Goal: Information Seeking & Learning: Learn about a topic

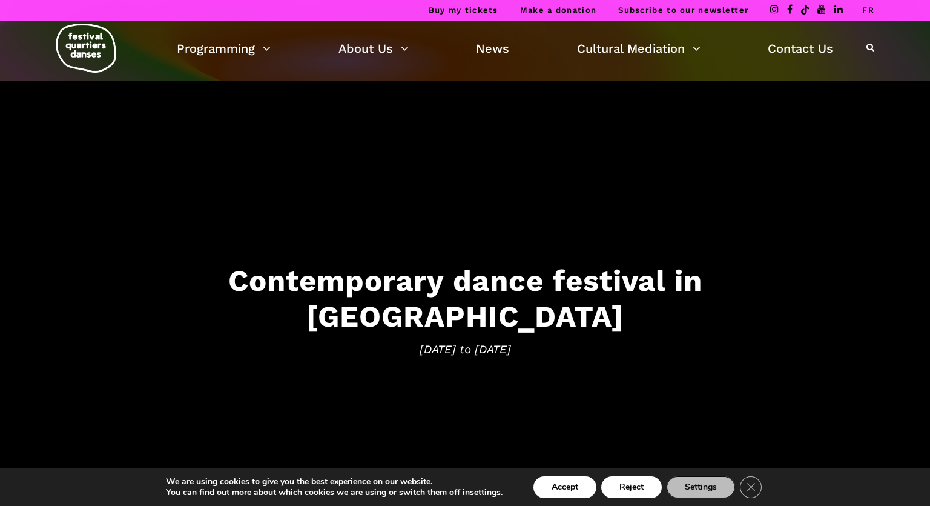
click at [278, 316] on h3 "Contemporary dance festival in Montreal" at bounding box center [465, 298] width 751 height 71
click at [438, 300] on h3 "Contemporary dance festival in Montreal" at bounding box center [465, 298] width 751 height 71
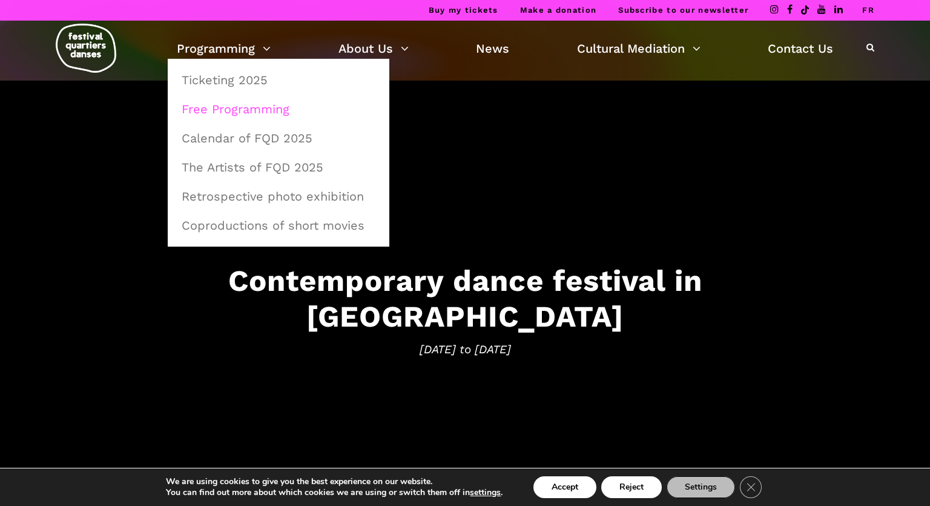
click at [217, 110] on link "Free Programming" at bounding box center [278, 109] width 208 height 28
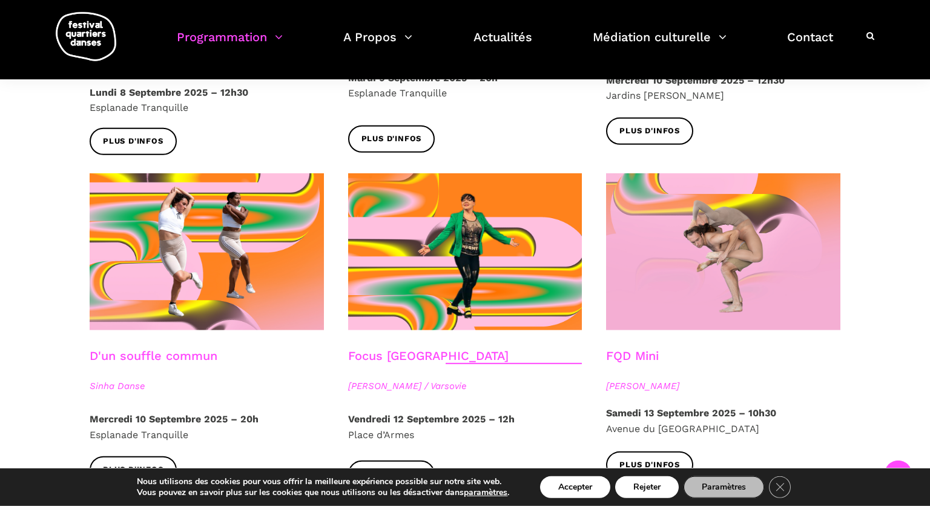
scroll to position [1260, 0]
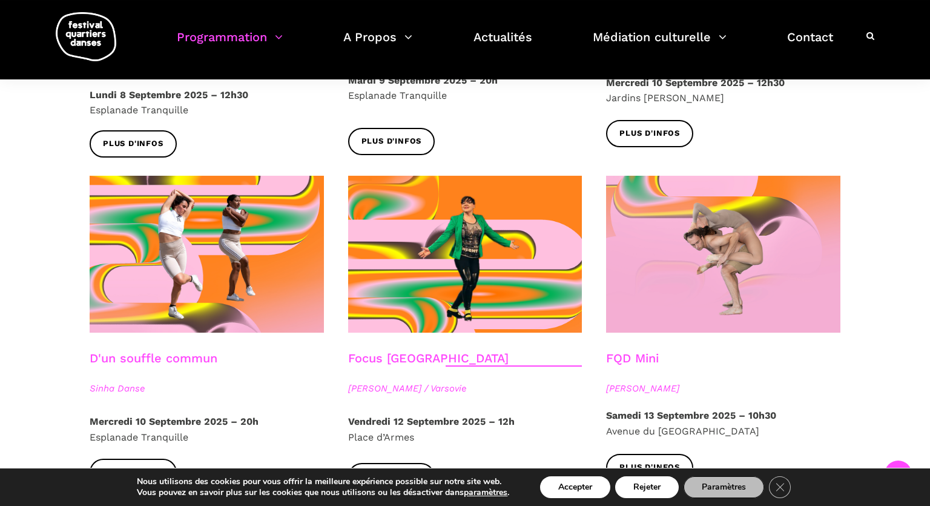
click at [107, 416] on strong "Mercredi 10 Septembre 2025 – 20h" at bounding box center [174, 422] width 169 height 12
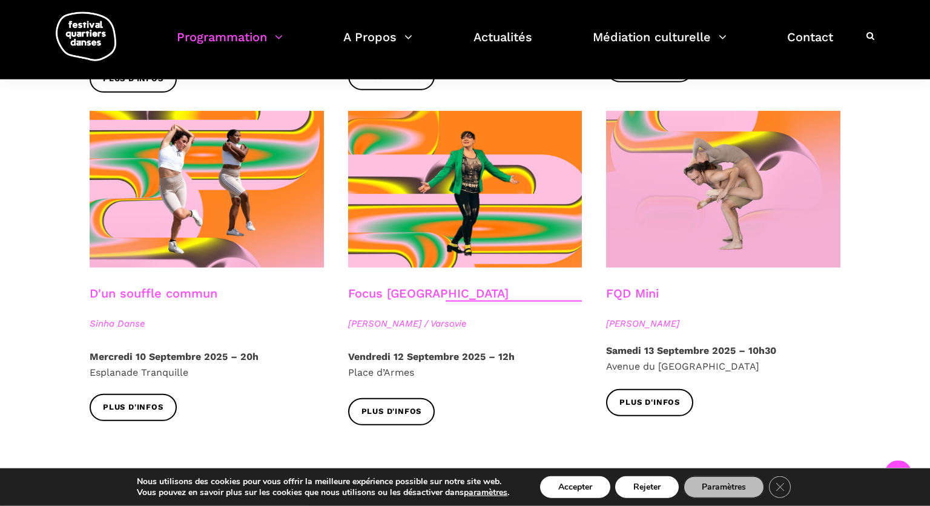
scroll to position [1323, 0]
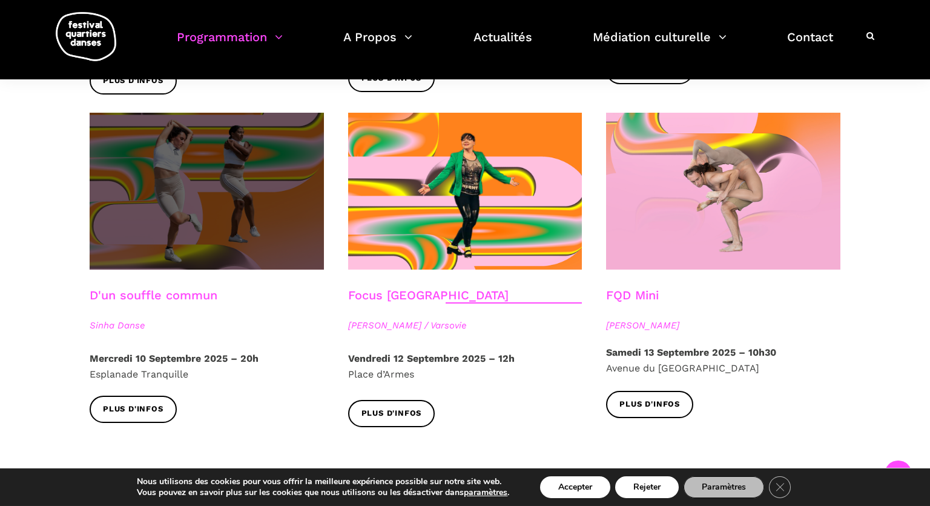
click at [151, 189] on span at bounding box center [207, 191] width 234 height 157
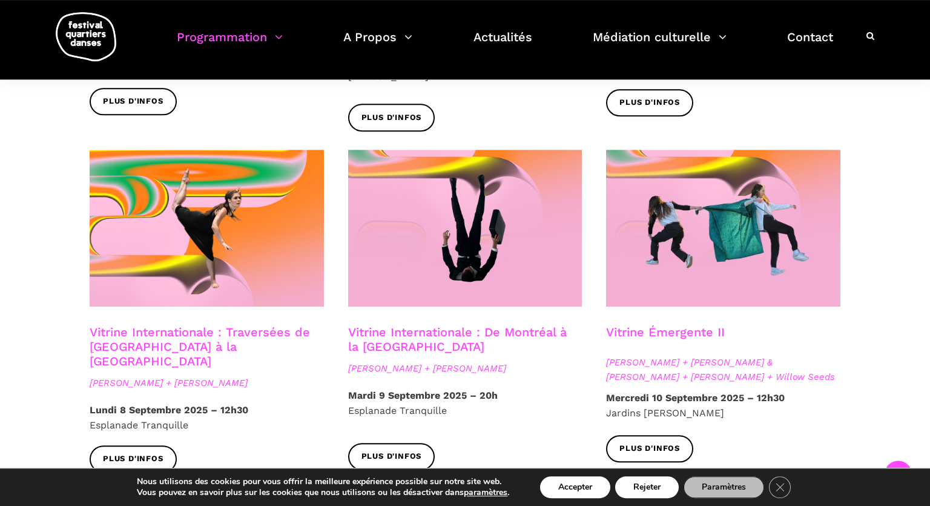
scroll to position [942, 0]
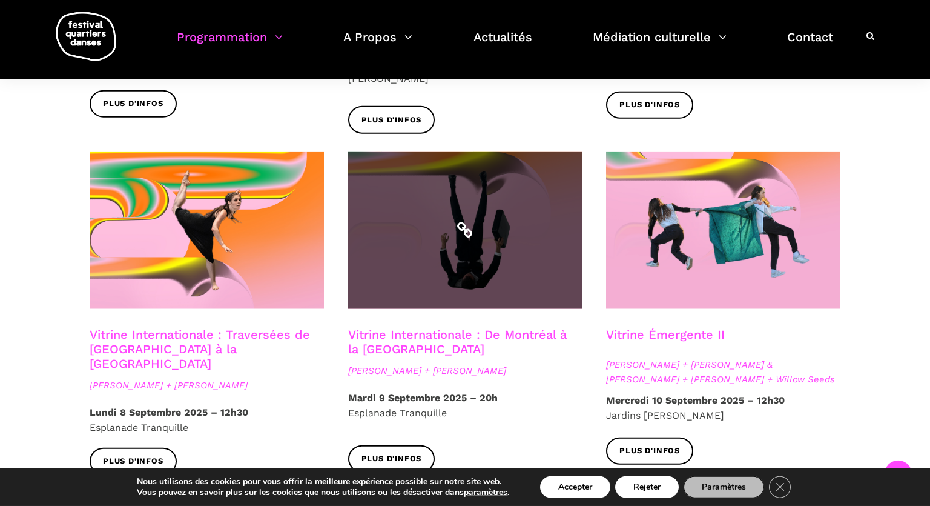
click at [427, 235] on span at bounding box center [465, 230] width 234 height 157
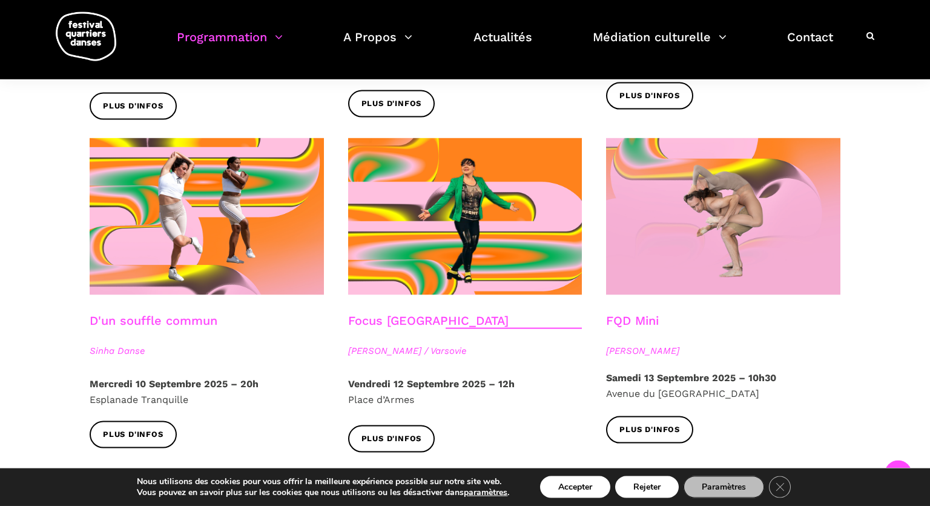
scroll to position [1300, 0]
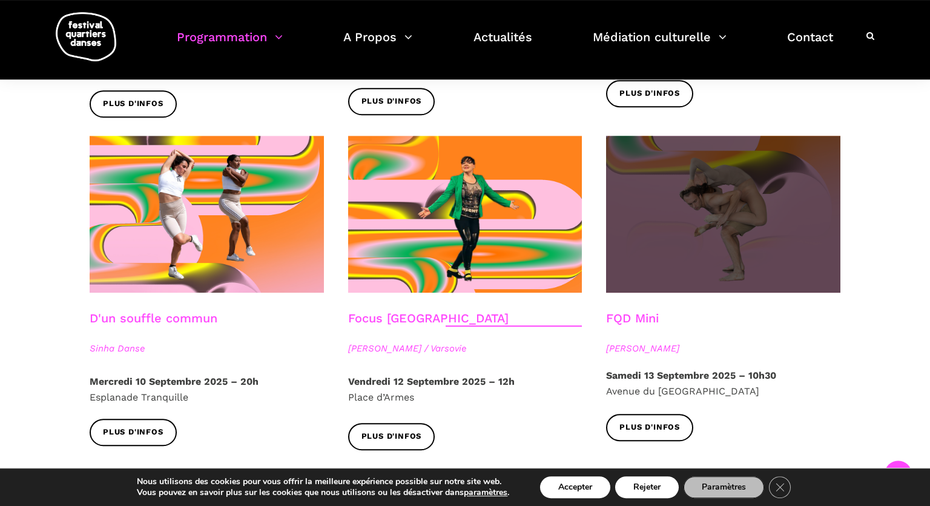
click at [698, 204] on span at bounding box center [723, 214] width 234 height 157
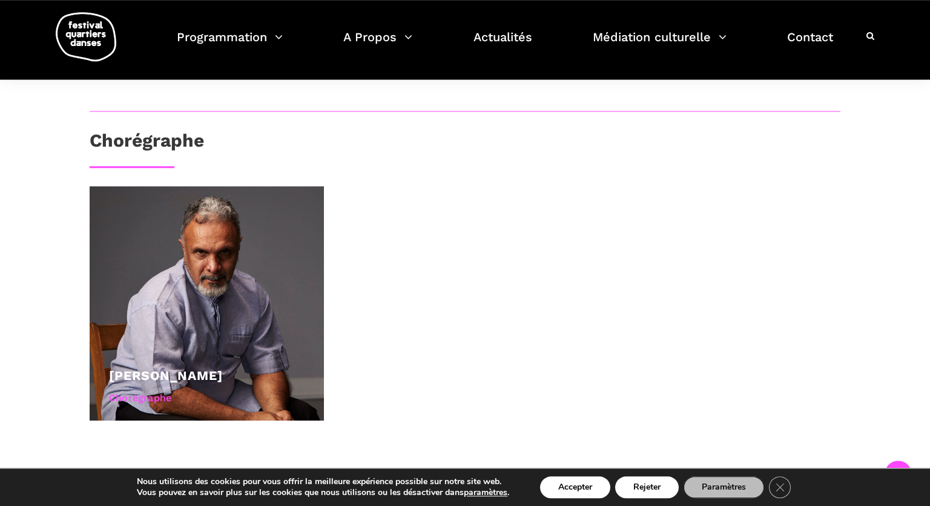
scroll to position [434, 0]
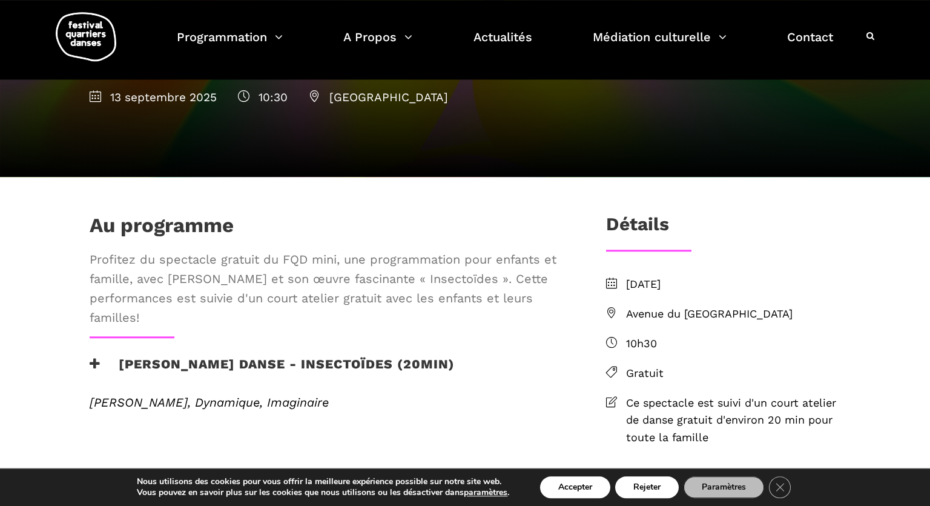
scroll to position [146, 0]
